Goal: Task Accomplishment & Management: Manage account settings

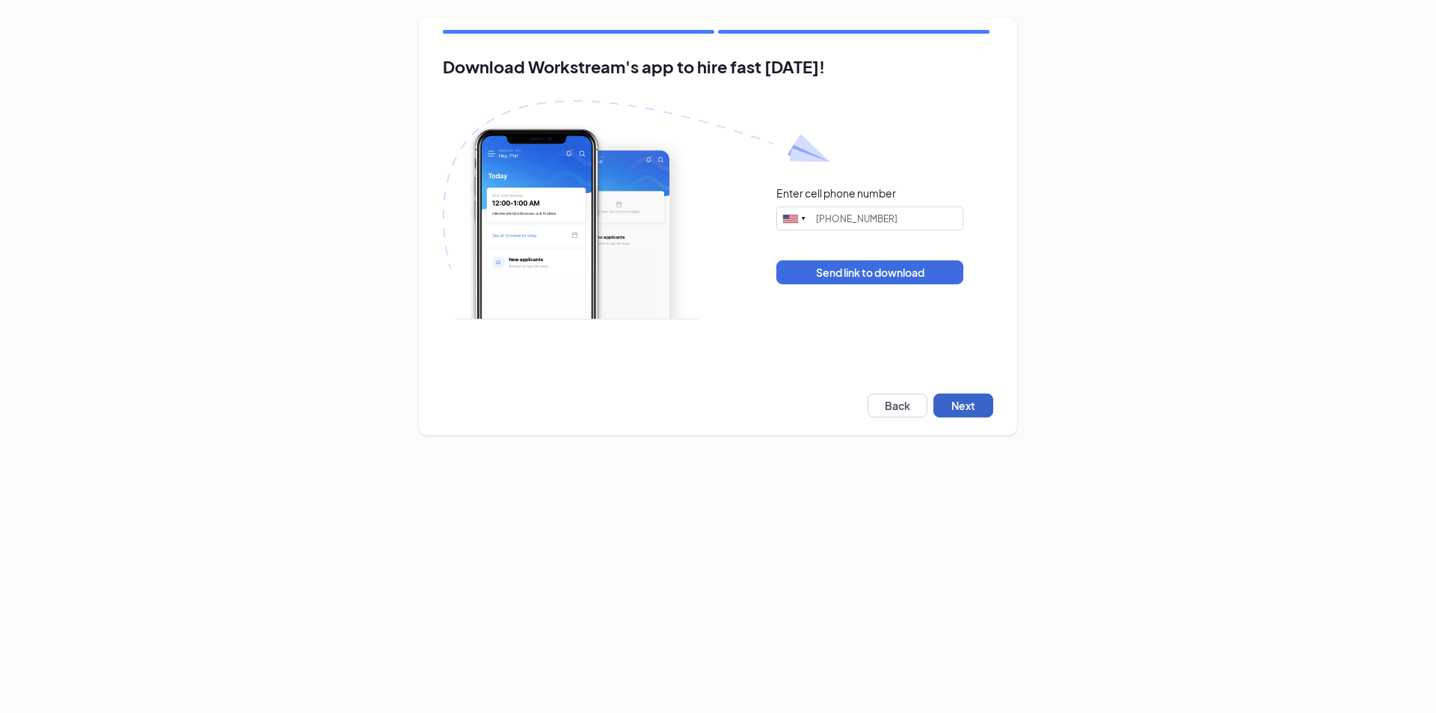
click at [972, 395] on button "Next" at bounding box center [964, 405] width 60 height 24
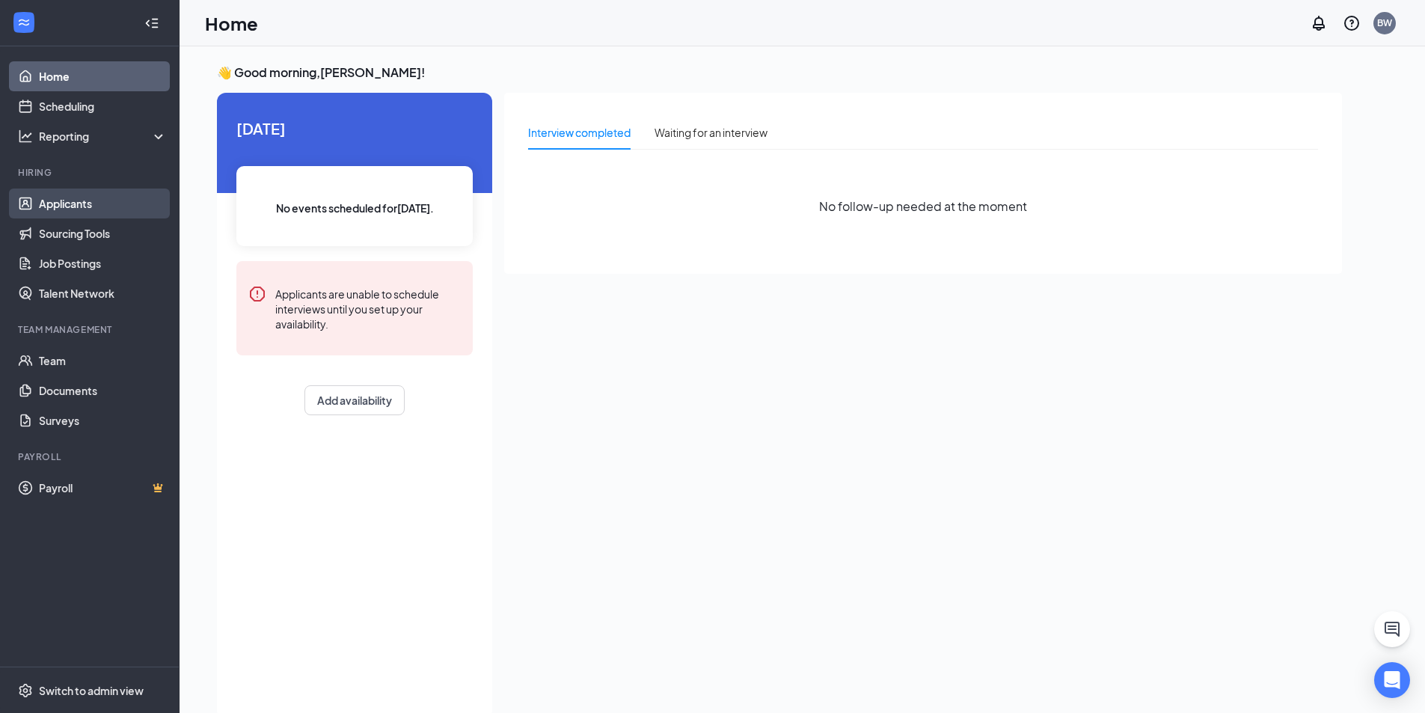
click at [70, 201] on link "Applicants" at bounding box center [103, 204] width 128 height 30
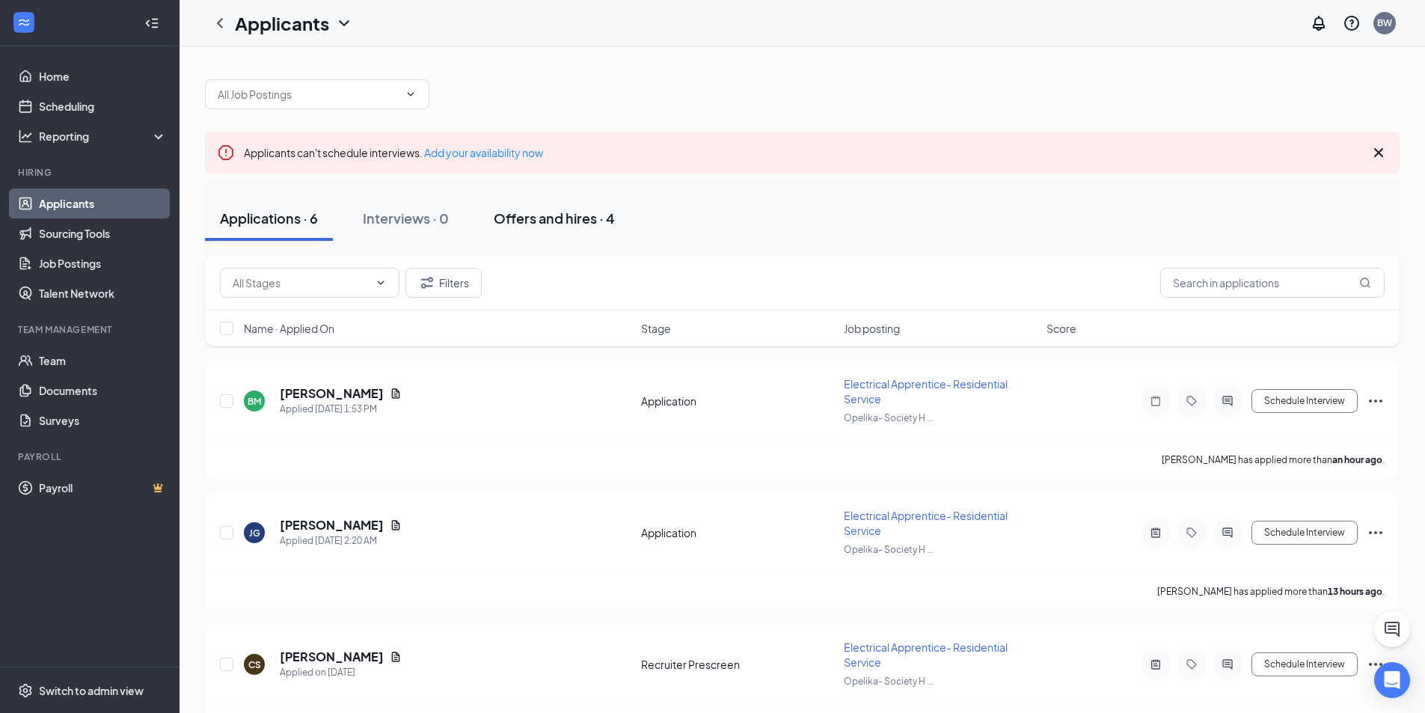
click at [598, 217] on div "Offers and hires · 4" at bounding box center [554, 218] width 121 height 19
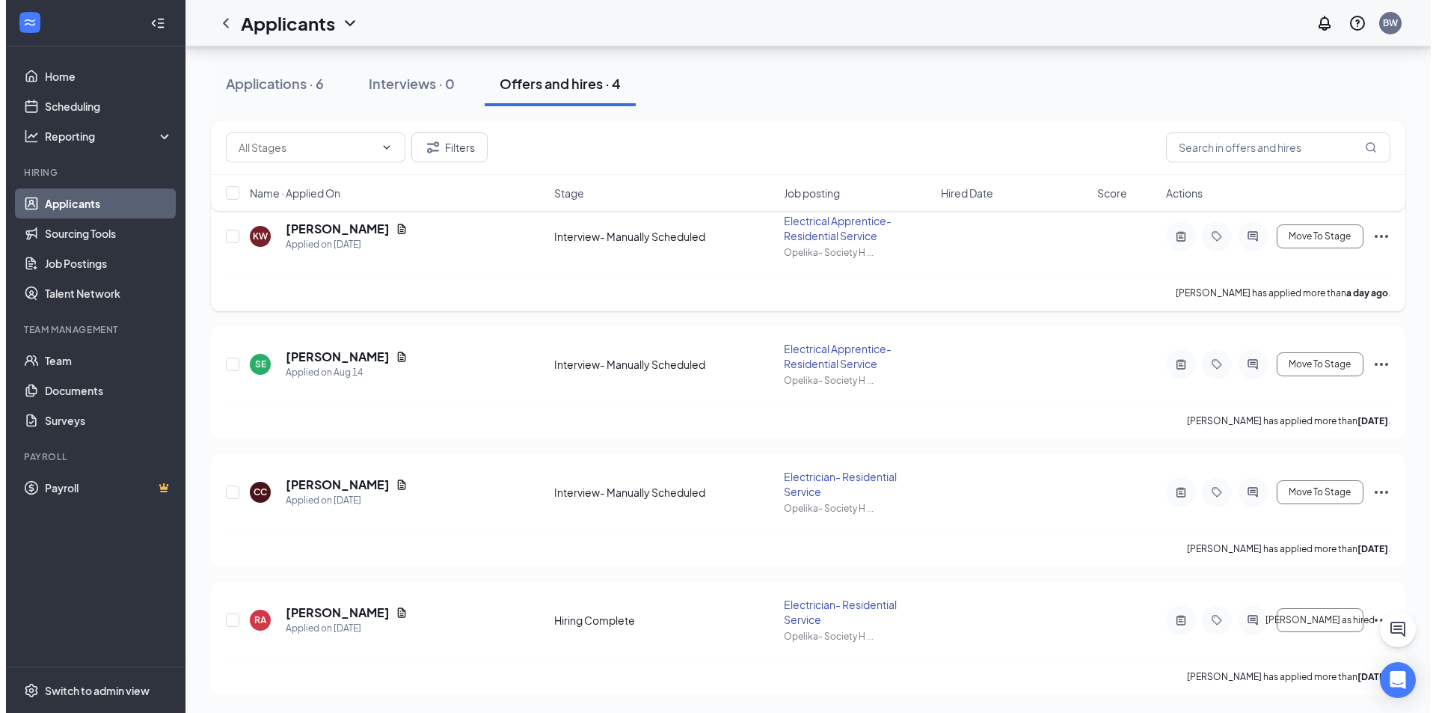
scroll to position [88, 0]
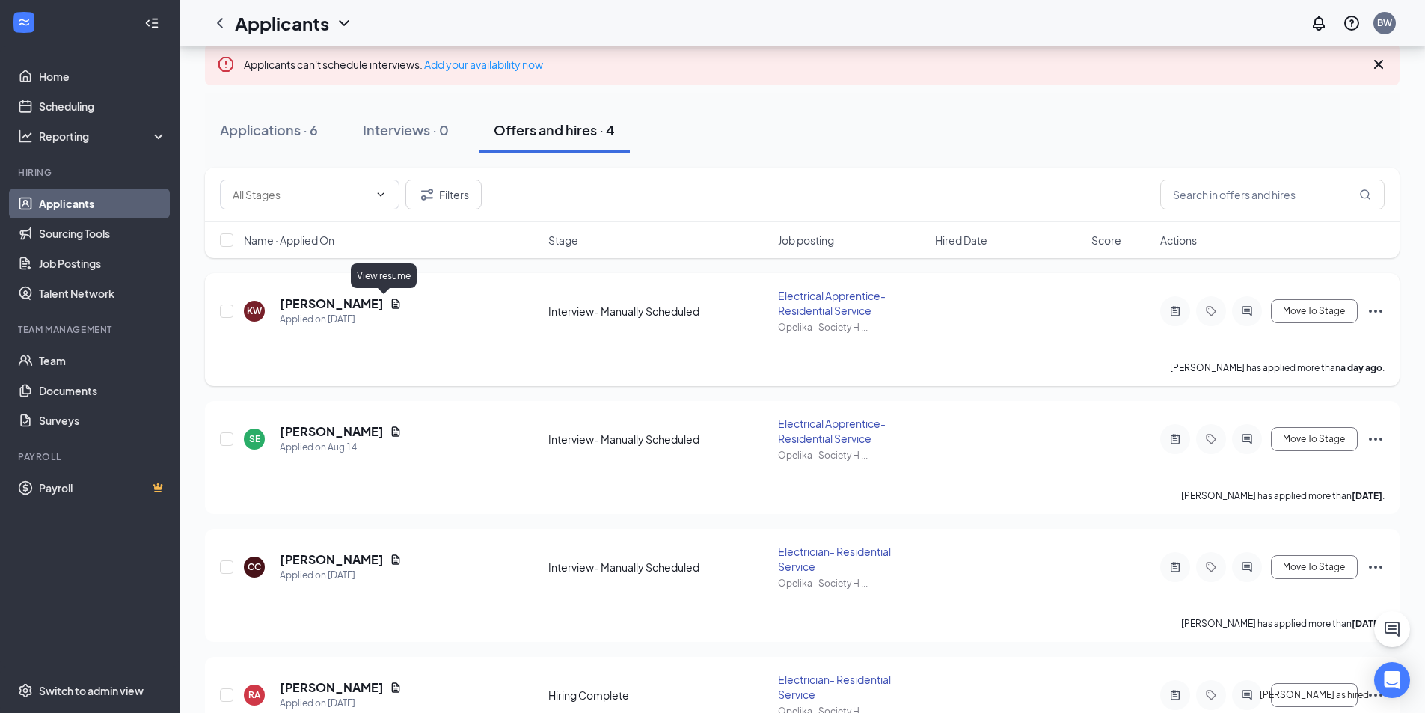
click at [391, 304] on div "KW Kamden Warren Applied on Aug 25" at bounding box center [391, 310] width 295 height 31
click at [392, 307] on icon "Document" at bounding box center [396, 303] width 8 height 10
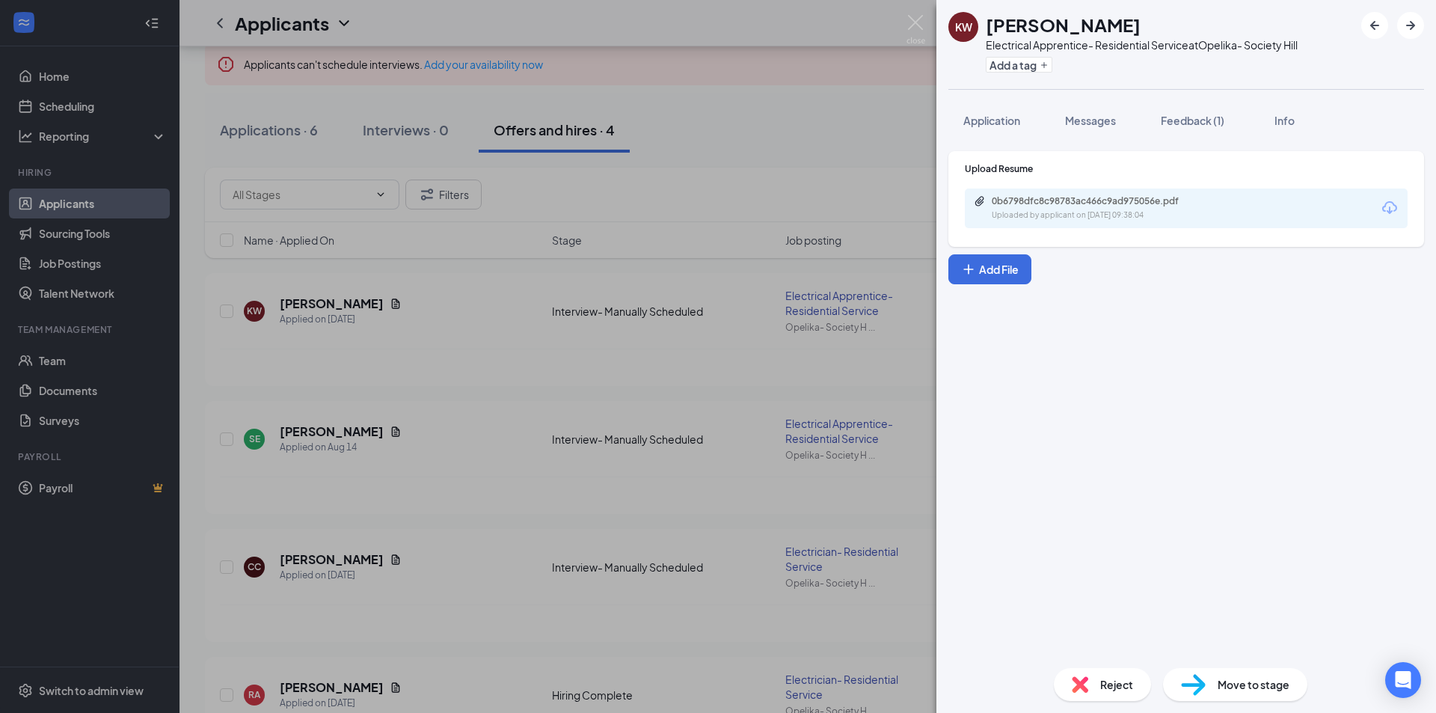
click at [1076, 212] on div "Uploaded by applicant on Aug 25, 2025 at 09:38:04" at bounding box center [1104, 215] width 224 height 12
